Goal: Entertainment & Leisure: Consume media (video, audio)

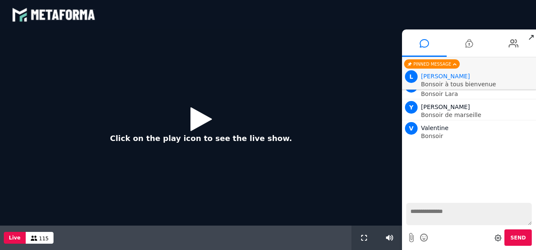
click at [197, 114] on icon at bounding box center [201, 118] width 21 height 27
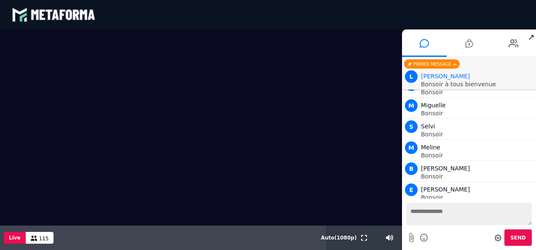
scroll to position [465, 0]
click at [435, 215] on textarea at bounding box center [469, 214] width 126 height 22
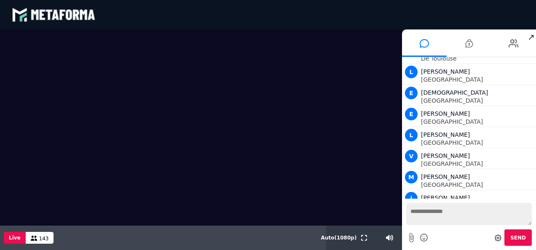
scroll to position [1658, 0]
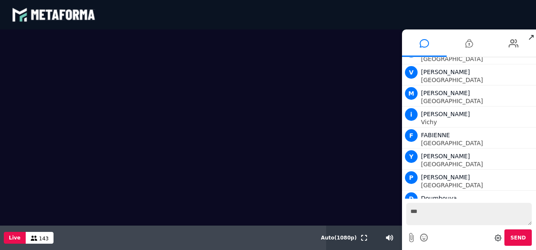
type textarea "****"
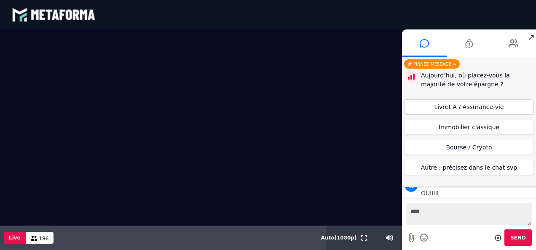
scroll to position [4064, 0]
click at [477, 107] on button "Livret A / Assurance-vie" at bounding box center [469, 106] width 130 height 15
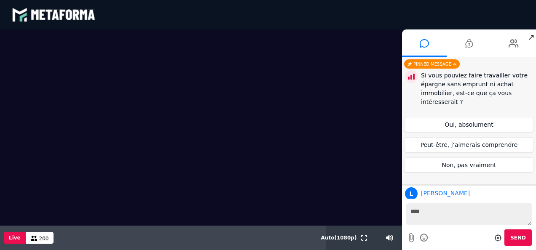
scroll to position [5237, 0]
click at [472, 142] on button "Peut-être, j’aimerais comprendre" at bounding box center [469, 144] width 130 height 15
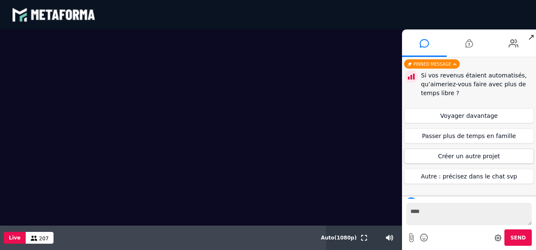
scroll to position [6471, 0]
click at [475, 157] on button "Créer un autre projet" at bounding box center [469, 156] width 130 height 15
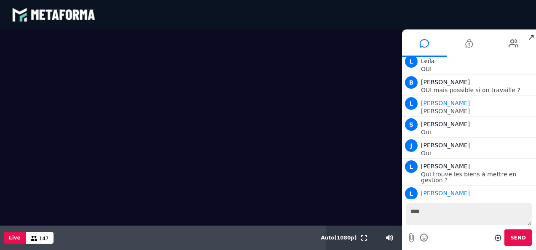
scroll to position [8692, 0]
